Goal: Task Accomplishment & Management: Use online tool/utility

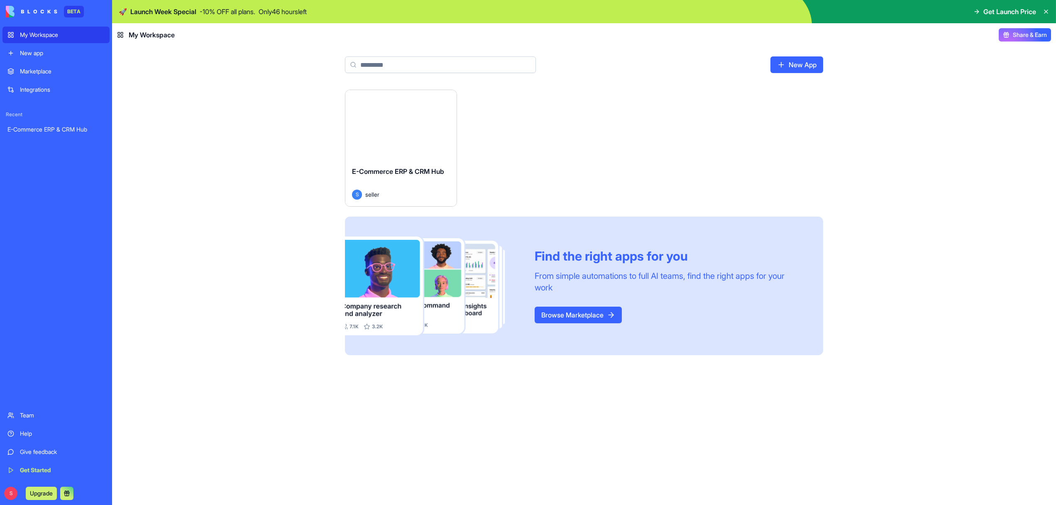
click at [388, 152] on div "Launch" at bounding box center [400, 125] width 111 height 70
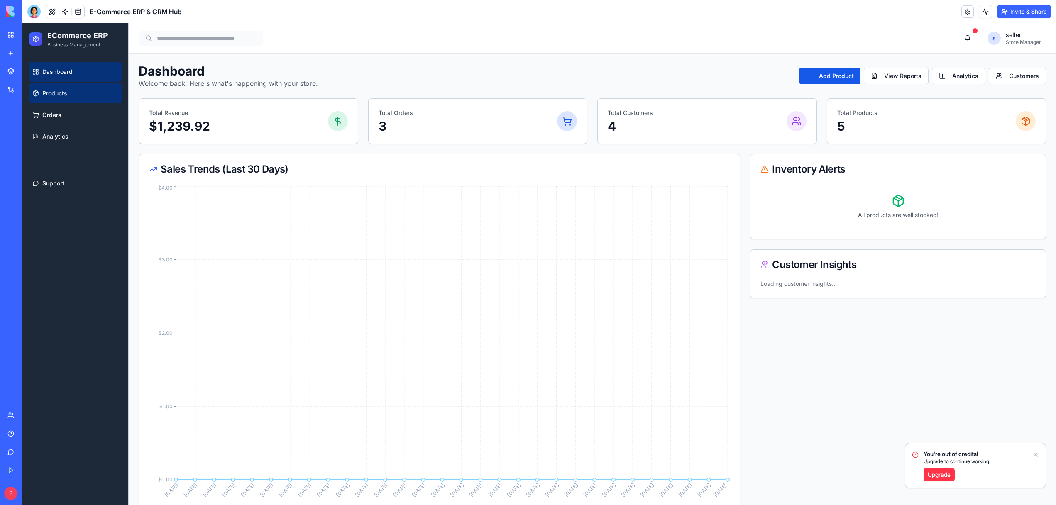
click at [65, 94] on span "Products" at bounding box center [54, 93] width 25 height 8
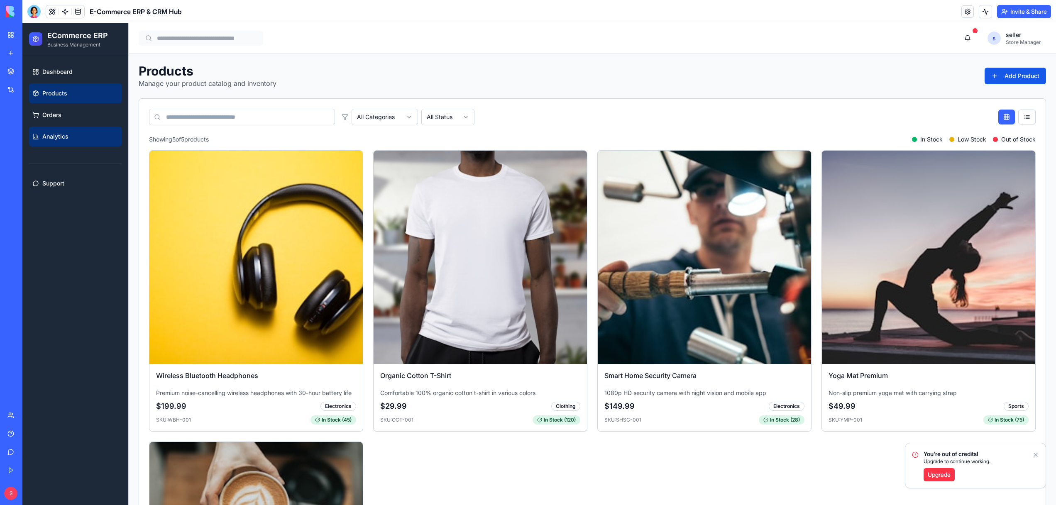
click at [50, 140] on span "Analytics" at bounding box center [55, 136] width 26 height 8
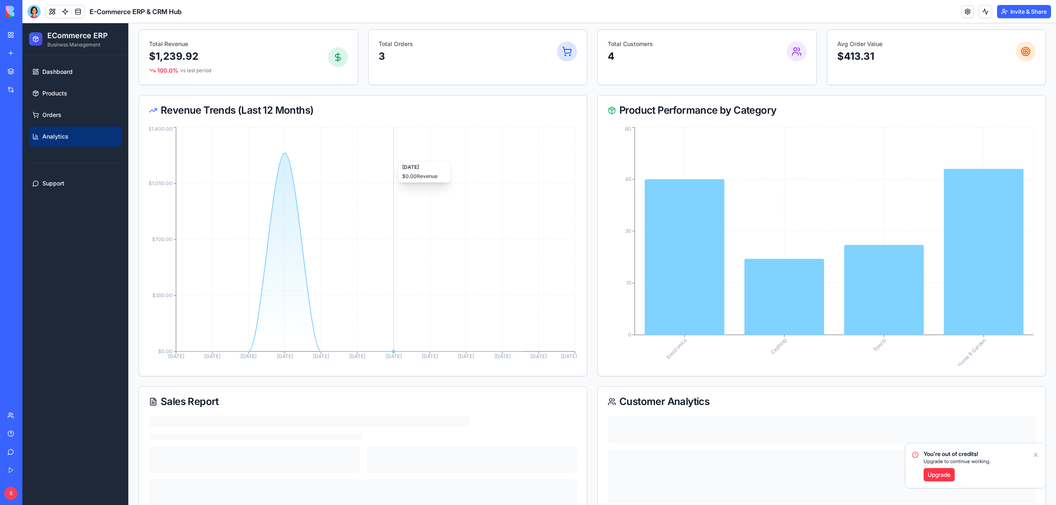
scroll to position [159, 0]
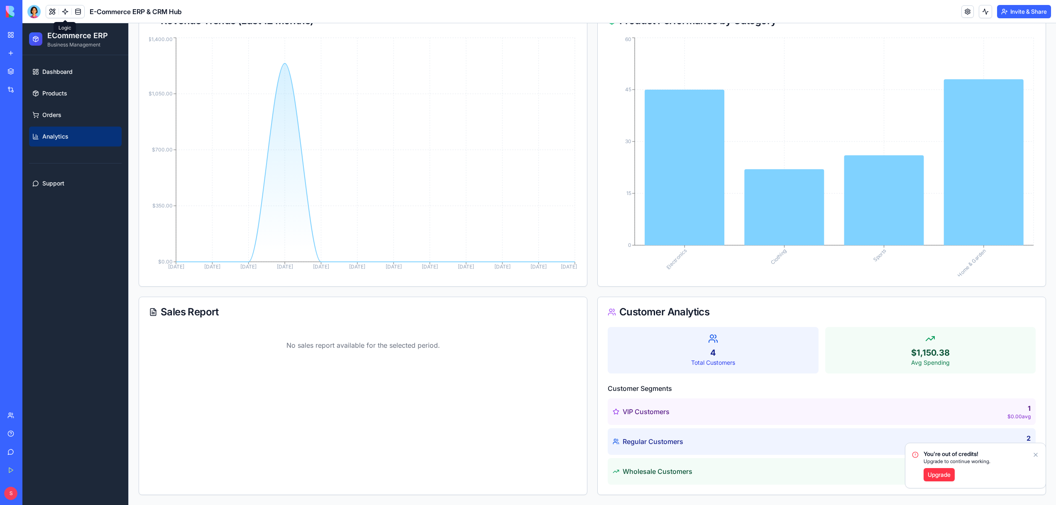
click at [67, 8] on link at bounding box center [65, 11] width 12 height 12
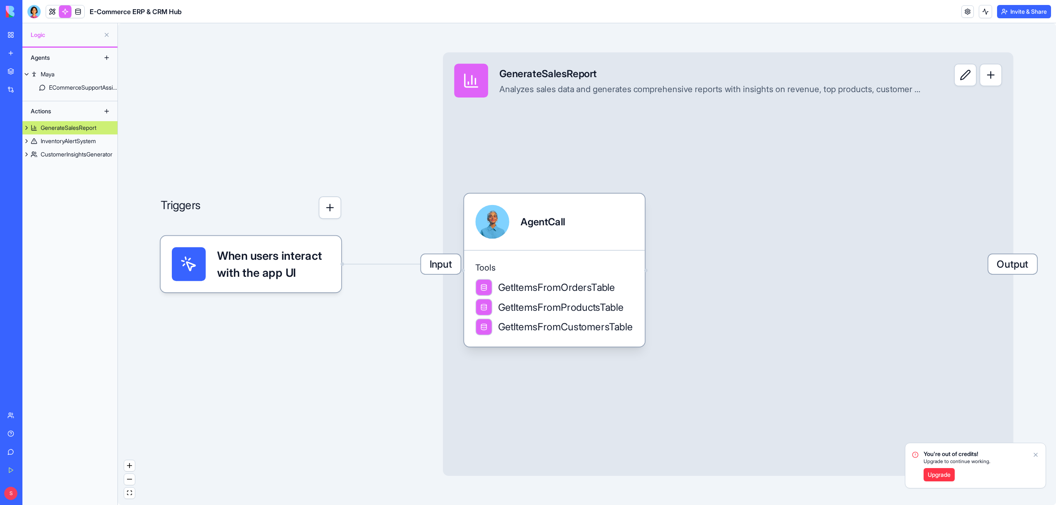
click at [289, 269] on span "When users interact with the app UI" at bounding box center [273, 264] width 113 height 34
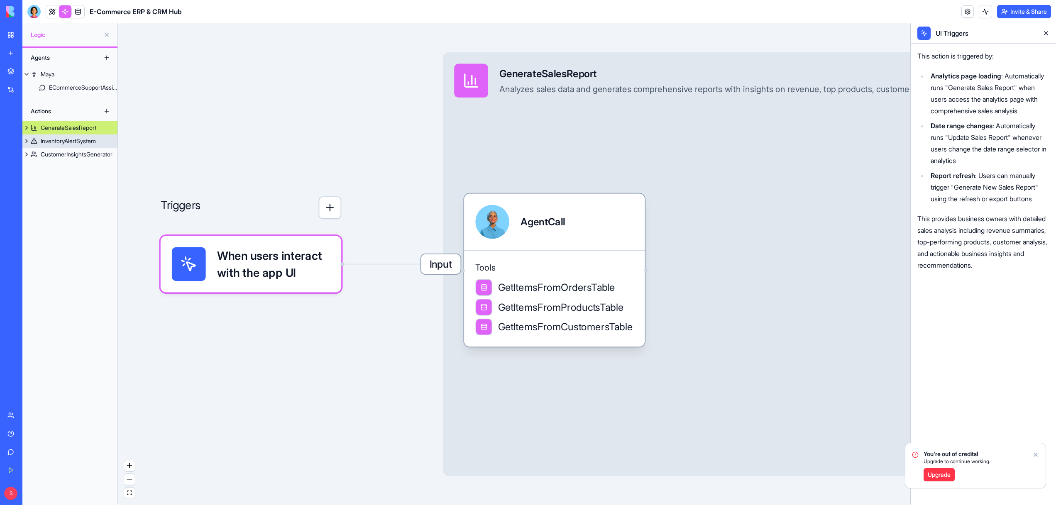
click at [63, 144] on div "InventoryAlertSystem" at bounding box center [68, 141] width 55 height 8
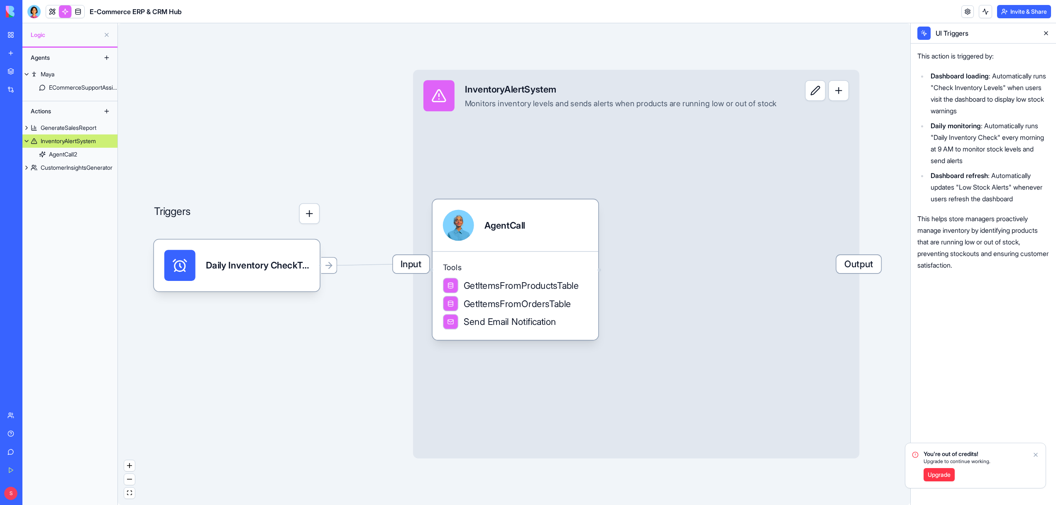
click at [1036, 453] on icon "Notifications alt+T" at bounding box center [1036, 455] width 7 height 7
click at [49, 14] on link at bounding box center [52, 11] width 12 height 12
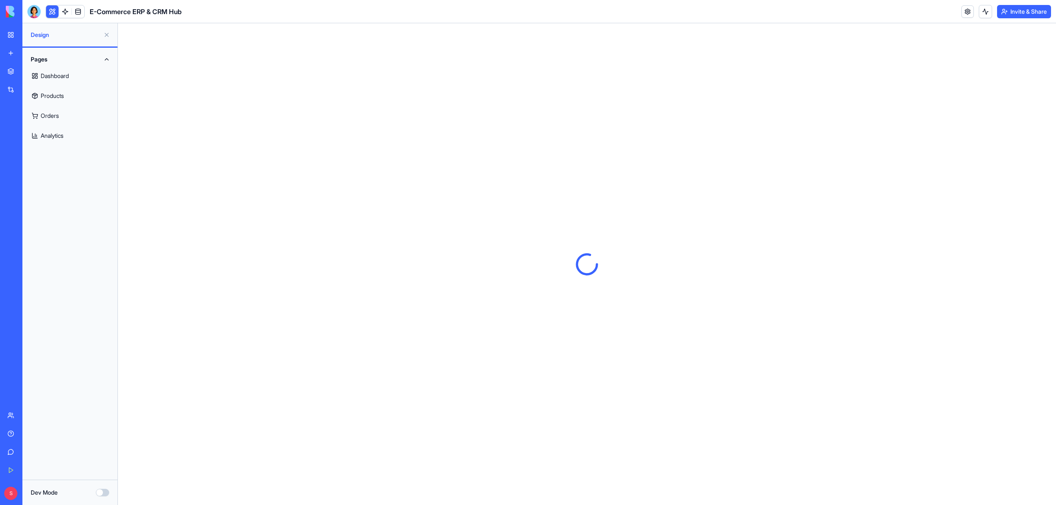
click at [58, 79] on link "Dashboard" at bounding box center [69, 76] width 85 height 20
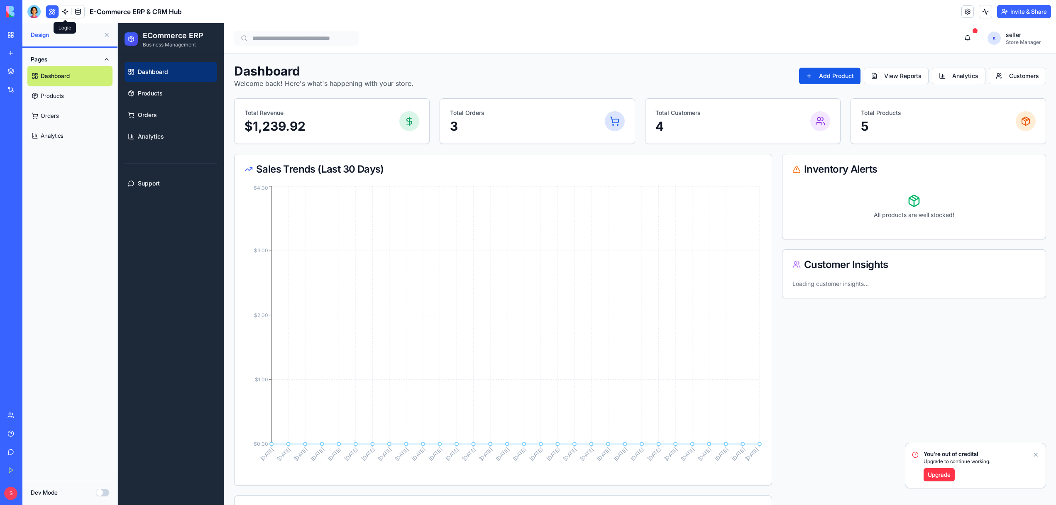
click at [64, 15] on link at bounding box center [65, 11] width 12 height 12
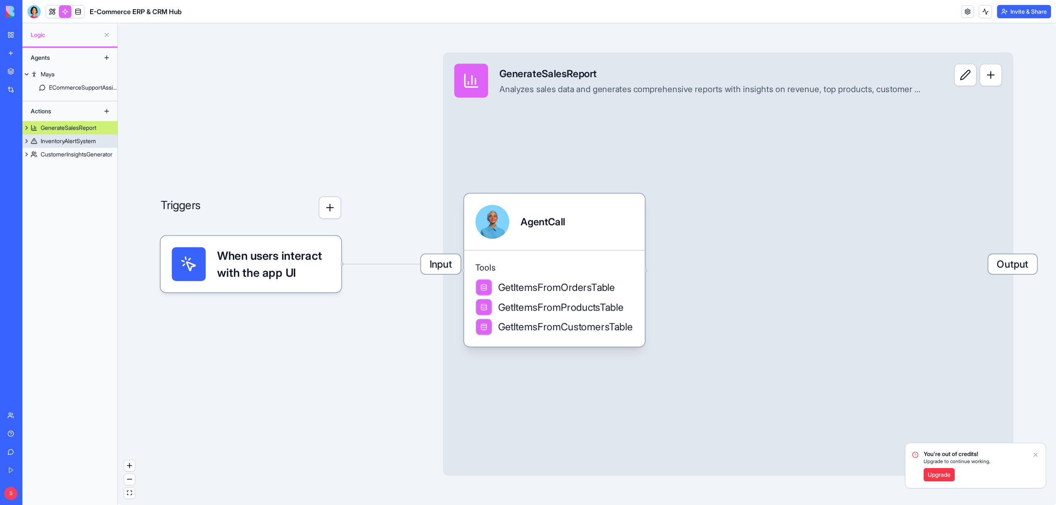
click at [66, 138] on div "InventoryAlertSystem" at bounding box center [68, 141] width 55 height 8
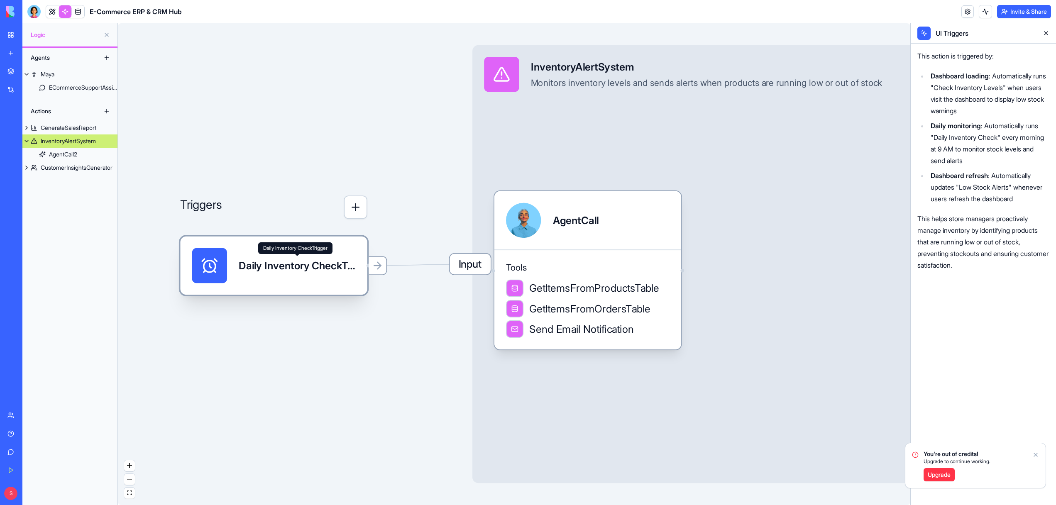
click at [251, 266] on div "Daily Inventory CheckTrigger" at bounding box center [297, 265] width 117 height 15
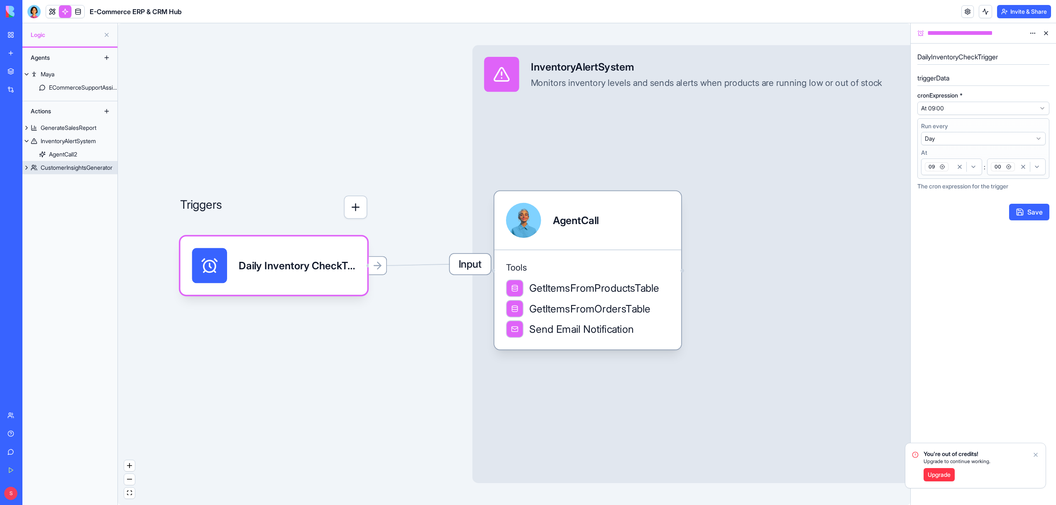
click at [75, 170] on div "CustomerInsightsGenerator" at bounding box center [77, 168] width 72 height 8
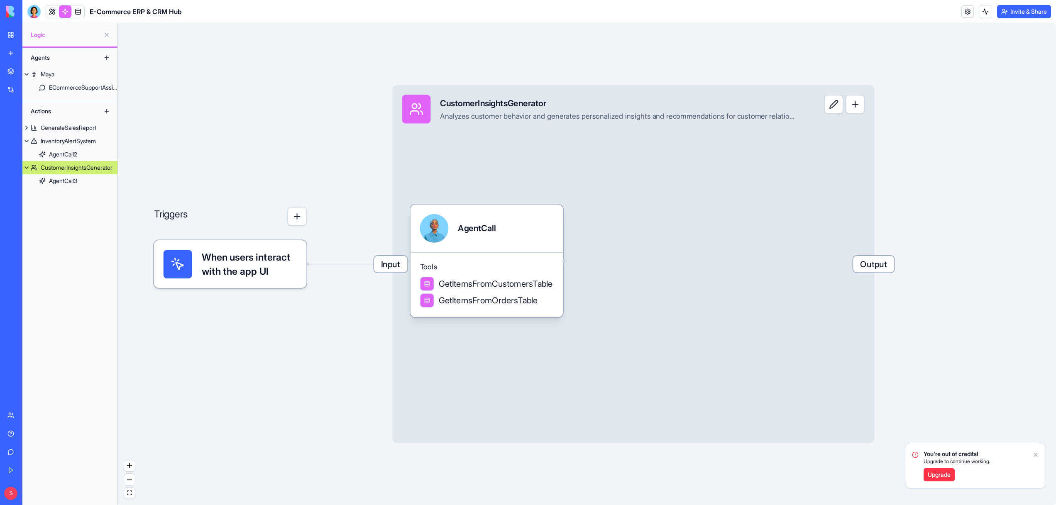
click at [218, 260] on span "When users interact with the app UI" at bounding box center [250, 264] width 96 height 29
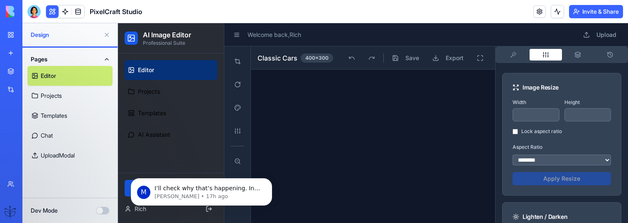
scroll to position [216, 0]
